Goal: Transaction & Acquisition: Obtain resource

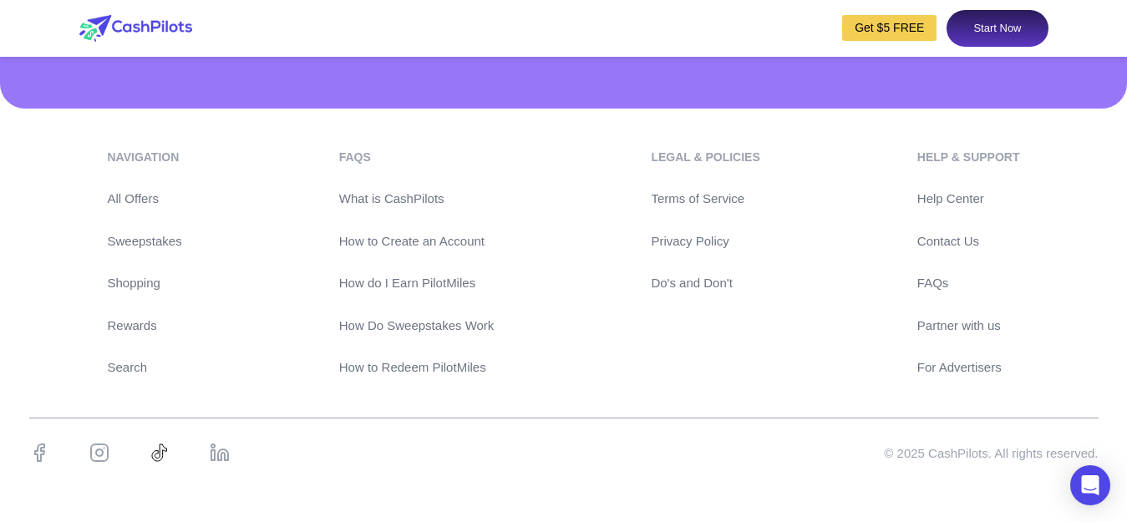
scroll to position [8014, 0]
click at [860, 25] on link "Get $5 FREE" at bounding box center [889, 28] width 94 height 26
